Goal: Task Accomplishment & Management: Complete application form

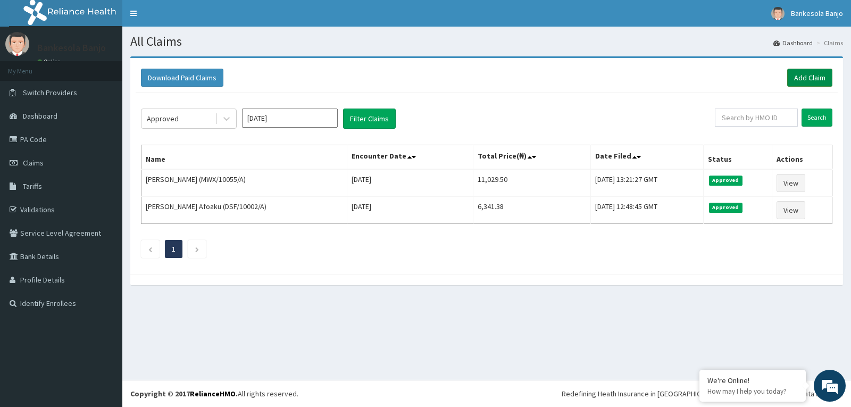
click at [802, 77] on link "Add Claim" at bounding box center [809, 78] width 45 height 18
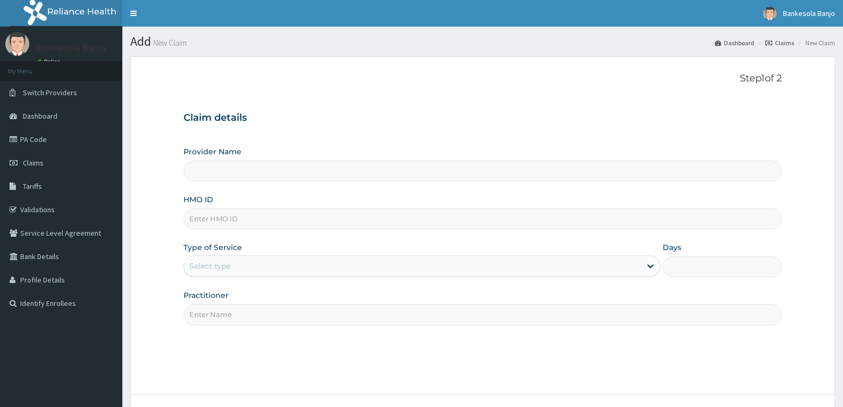
type input "Reliance Family Clinics (RFC) - Gbagada"
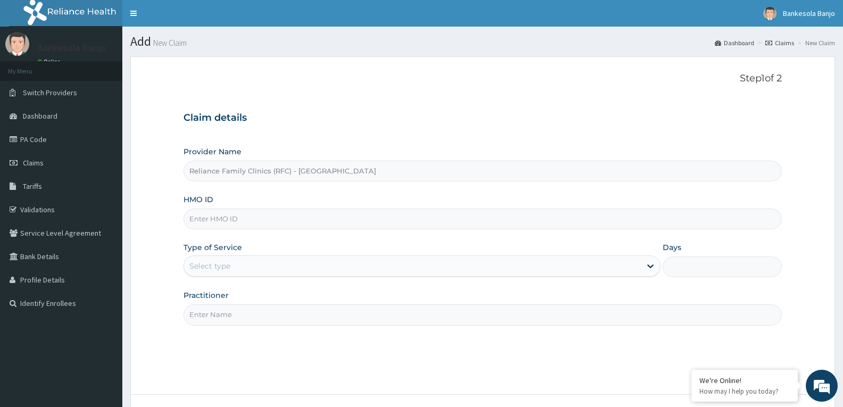
click at [312, 217] on input "HMO ID" at bounding box center [483, 219] width 599 height 21
paste input "ELY/10024/B"
type input "ELY/10024/B"
click at [292, 271] on div "Select type" at bounding box center [412, 266] width 457 height 17
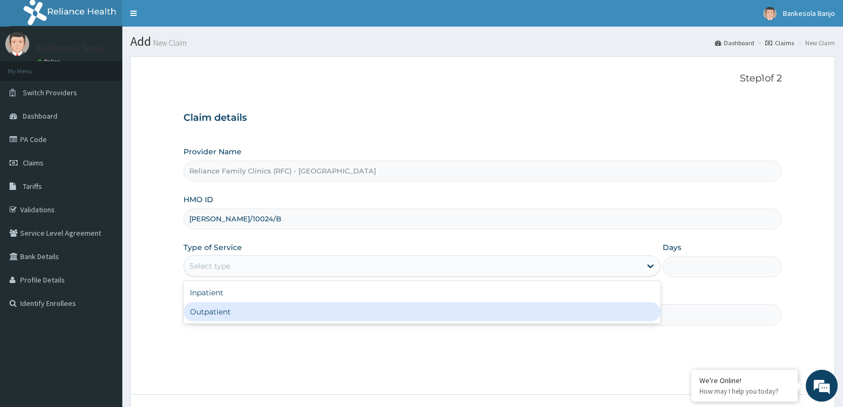
click at [284, 313] on div "Outpatient" at bounding box center [422, 311] width 477 height 19
type input "1"
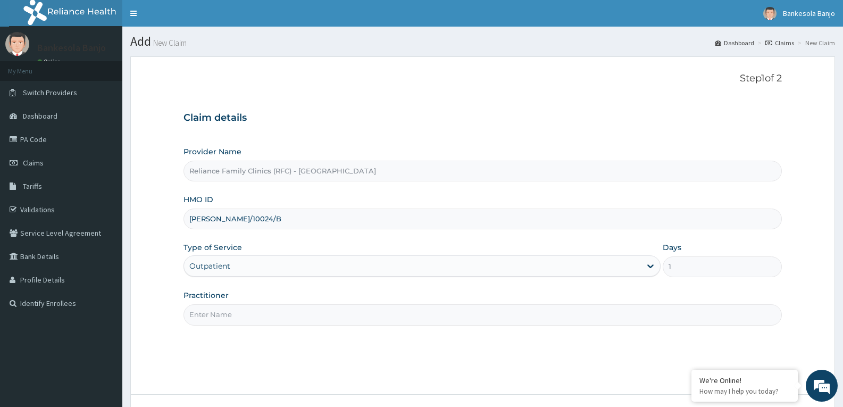
click at [291, 309] on input "Practitioner" at bounding box center [483, 314] width 599 height 21
type input "locum"
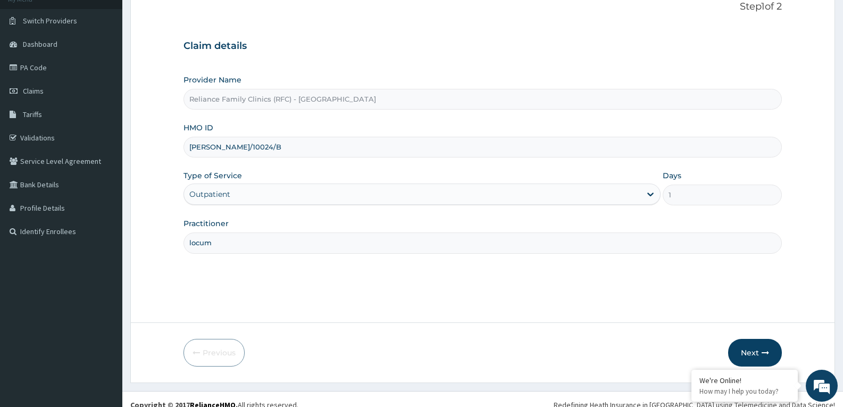
scroll to position [83, 0]
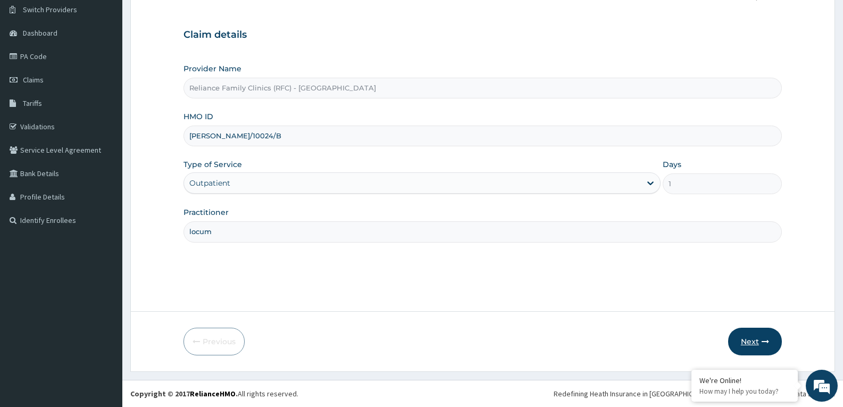
click at [761, 353] on button "Next" at bounding box center [755, 342] width 54 height 28
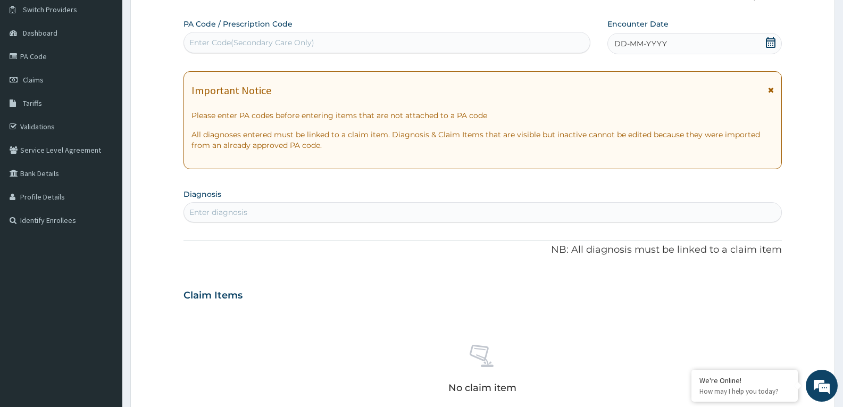
click at [770, 40] on icon at bounding box center [771, 42] width 10 height 11
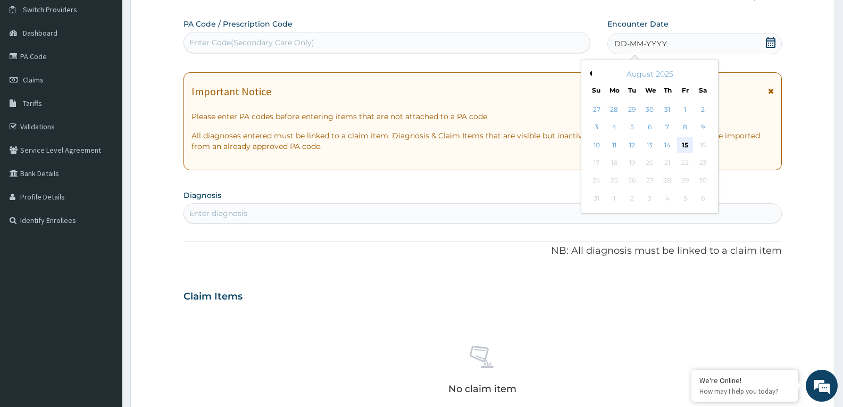
click at [683, 144] on div "15" at bounding box center [685, 145] width 16 height 16
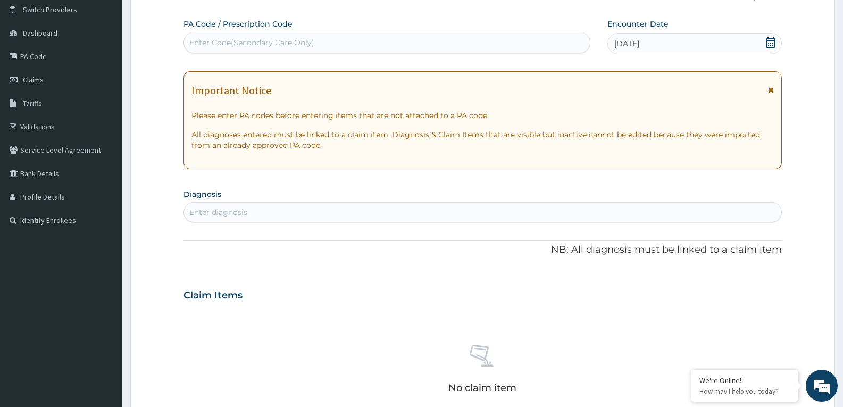
click at [596, 210] on div "Enter diagnosis" at bounding box center [483, 212] width 598 height 17
type input "a"
